Goal: Information Seeking & Learning: Learn about a topic

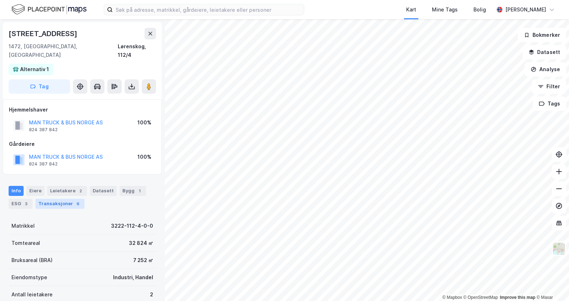
click at [64, 199] on div "Transaksjoner 6" at bounding box center [59, 204] width 49 height 10
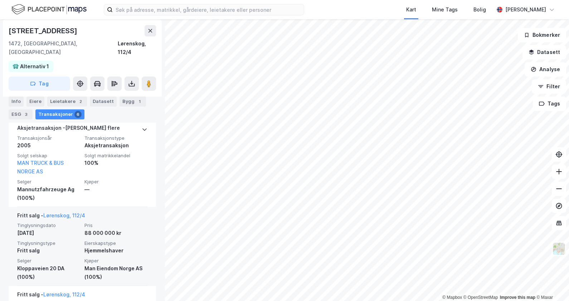
scroll to position [444, 0]
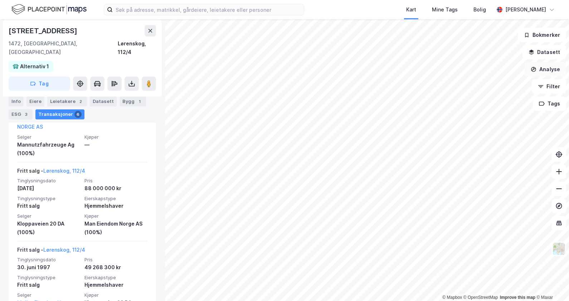
click at [555, 68] on button "Analyse" at bounding box center [546, 69] width 42 height 14
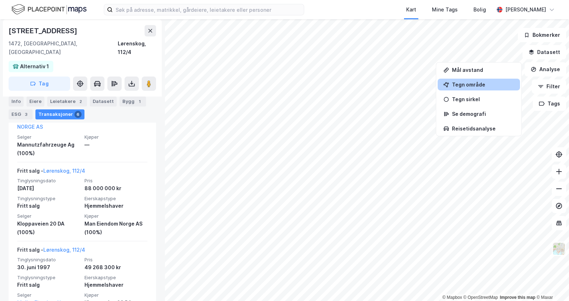
click at [477, 84] on div "Tegn område" at bounding box center [483, 85] width 62 height 6
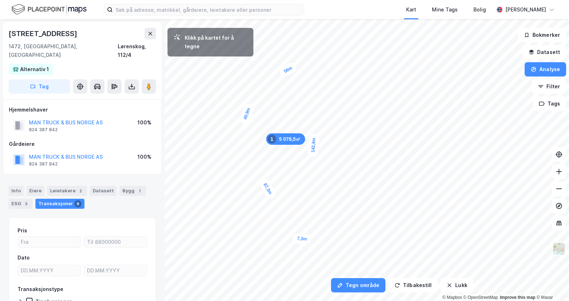
click at [308, 239] on div "7,3m" at bounding box center [301, 238] width 19 height 11
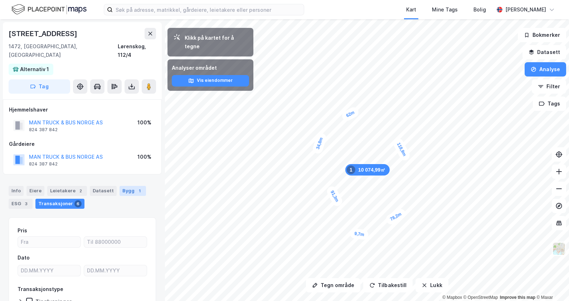
click at [124, 186] on div "Bygg 1" at bounding box center [133, 191] width 26 height 10
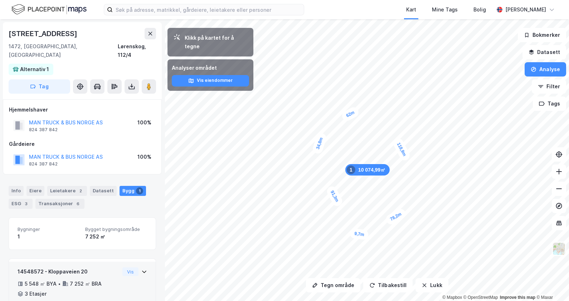
scroll to position [28, 0]
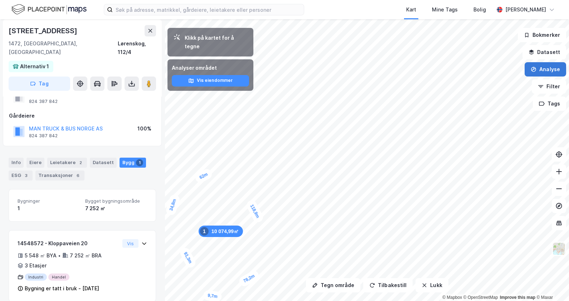
click at [537, 68] on icon "button" at bounding box center [534, 69] width 5 height 5
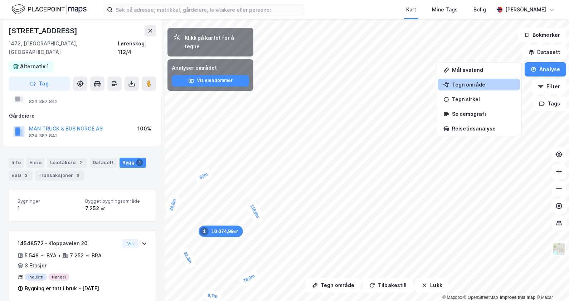
click at [481, 83] on div "Tegn område" at bounding box center [483, 85] width 62 height 6
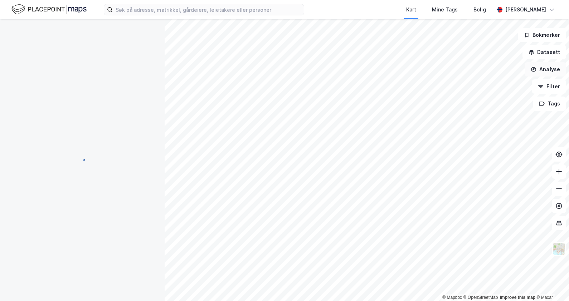
scroll to position [28, 0]
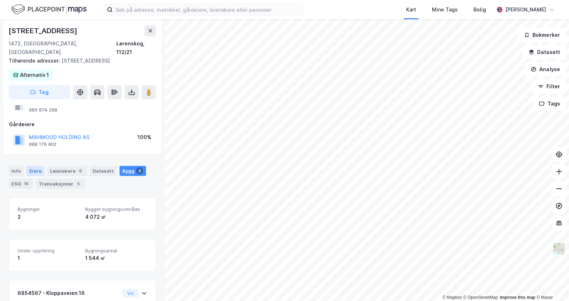
drag, startPoint x: 13, startPoint y: 164, endPoint x: 36, endPoint y: 165, distance: 23.3
click at [13, 166] on div "Info" at bounding box center [16, 171] width 15 height 10
